Goal: Information Seeking & Learning: Learn about a topic

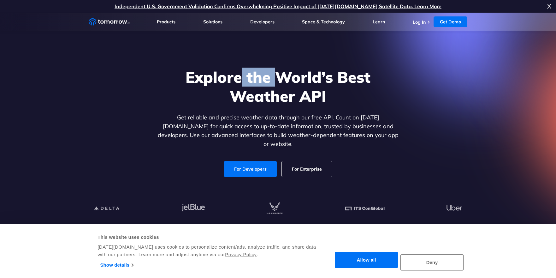
drag, startPoint x: 261, startPoint y: 83, endPoint x: 285, endPoint y: 86, distance: 24.2
click at [285, 86] on h1 "Explore the World’s Best Weather API" at bounding box center [278, 87] width 244 height 38
drag, startPoint x: 289, startPoint y: 85, endPoint x: 313, endPoint y: 92, distance: 25.1
click at [326, 89] on h1 "Explore the World’s Best Weather API" at bounding box center [278, 87] width 244 height 38
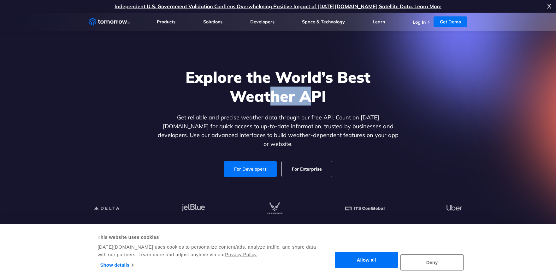
drag, startPoint x: 274, startPoint y: 100, endPoint x: 314, endPoint y: 109, distance: 40.9
click at [313, 105] on h1 "Explore the World’s Best Weather API" at bounding box center [278, 87] width 244 height 38
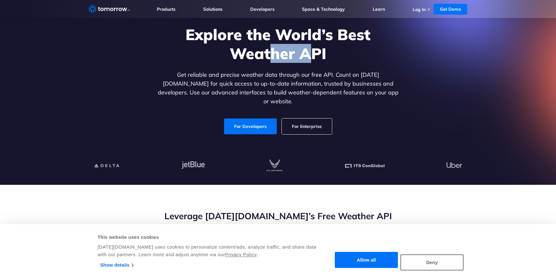
scroll to position [53, 0]
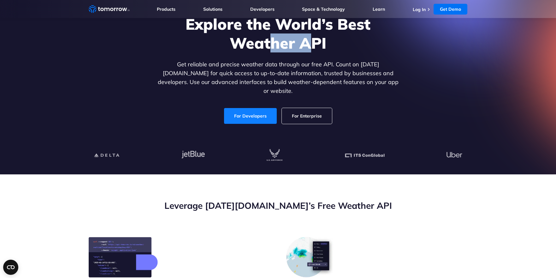
click at [251, 110] on link "For Developers" at bounding box center [250, 116] width 53 height 16
